Goal: Communication & Community: Answer question/provide support

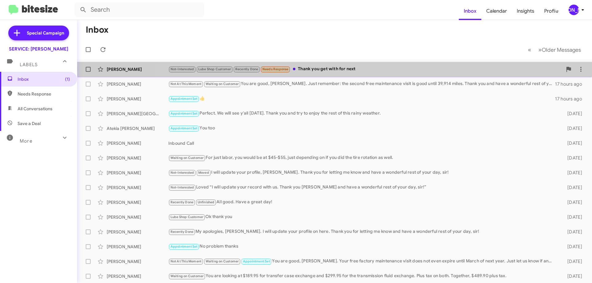
click at [357, 69] on div "Not-Interested Lube Shop Customer Recently Done Needs Response Thank you get wi…" at bounding box center [365, 69] width 394 height 7
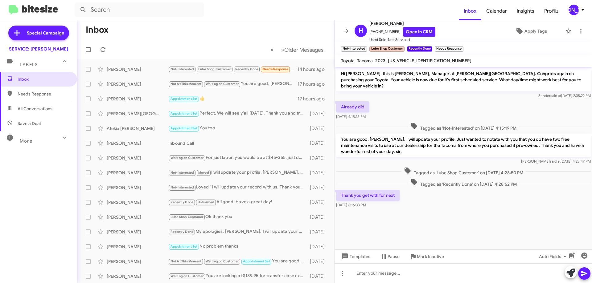
drag, startPoint x: 464, startPoint y: 46, endPoint x: 468, endPoint y: 44, distance: 4.4
click at [464, 46] on span "×" at bounding box center [462, 45] width 4 height 7
click at [577, 30] on icon at bounding box center [580, 30] width 7 height 7
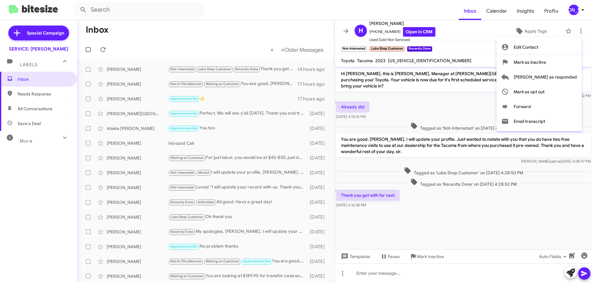
click at [366, 46] on div at bounding box center [296, 141] width 592 height 283
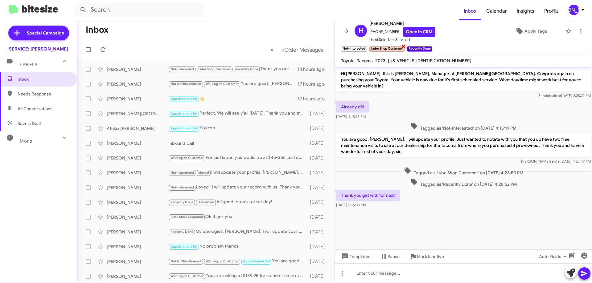
drag, startPoint x: 366, startPoint y: 47, endPoint x: 370, endPoint y: 45, distance: 4.9
click at [366, 47] on span "×" at bounding box center [366, 45] width 4 height 7
click at [529, 30] on span "Apply Tags" at bounding box center [536, 31] width 23 height 11
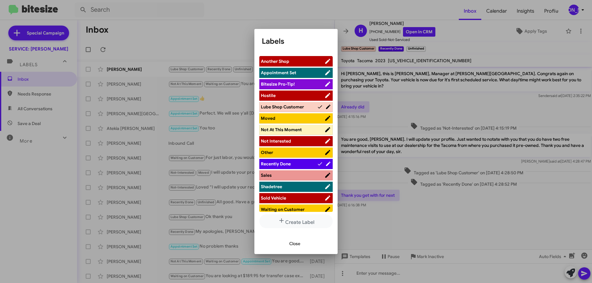
click at [282, 132] on span "Not At This Moment" at bounding box center [281, 130] width 41 height 6
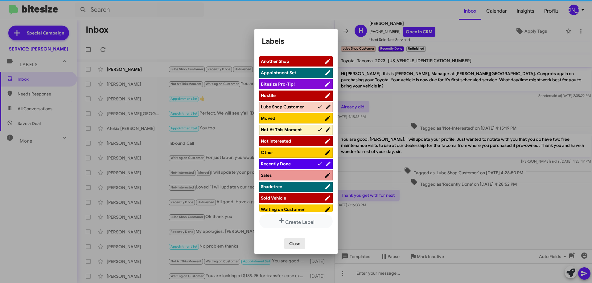
click at [291, 245] on span "Close" at bounding box center [294, 243] width 11 height 11
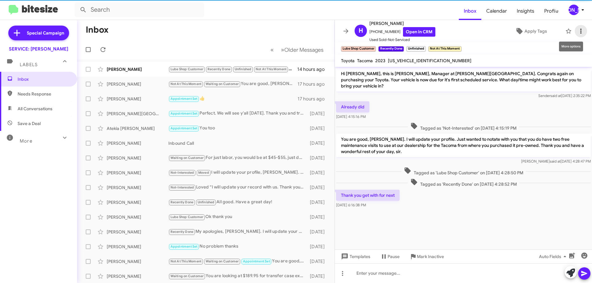
click at [578, 31] on icon at bounding box center [580, 30] width 7 height 7
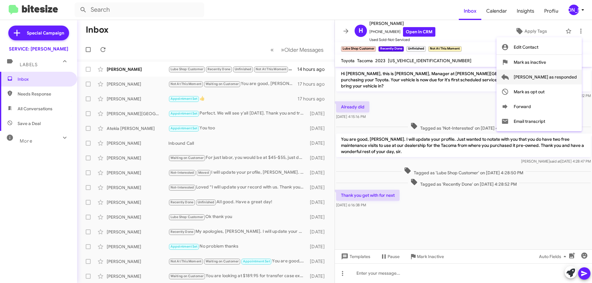
click at [562, 76] on span "[PERSON_NAME] as responded" at bounding box center [545, 77] width 63 height 15
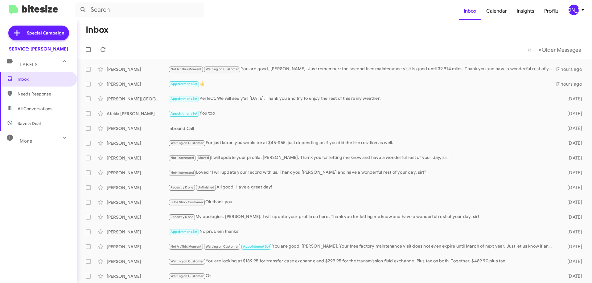
click at [45, 108] on span "All Conversations" at bounding box center [35, 109] width 35 height 6
type input "in:all-conversations"
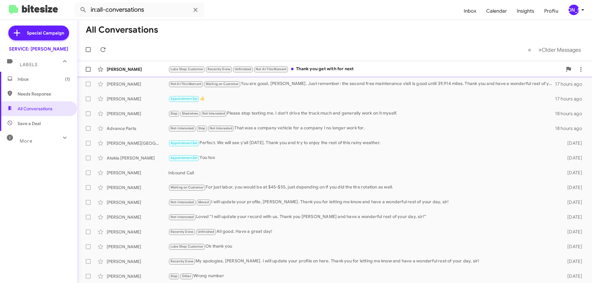
click at [327, 65] on div "[PERSON_NAME] Lube Shop Customer Recently Done Unfinished Not At This Moment Th…" at bounding box center [334, 69] width 505 height 12
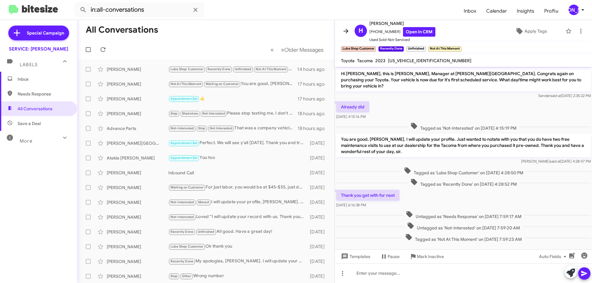
click at [346, 32] on icon at bounding box center [345, 30] width 7 height 7
